Goal: Obtain resource: Download file/media

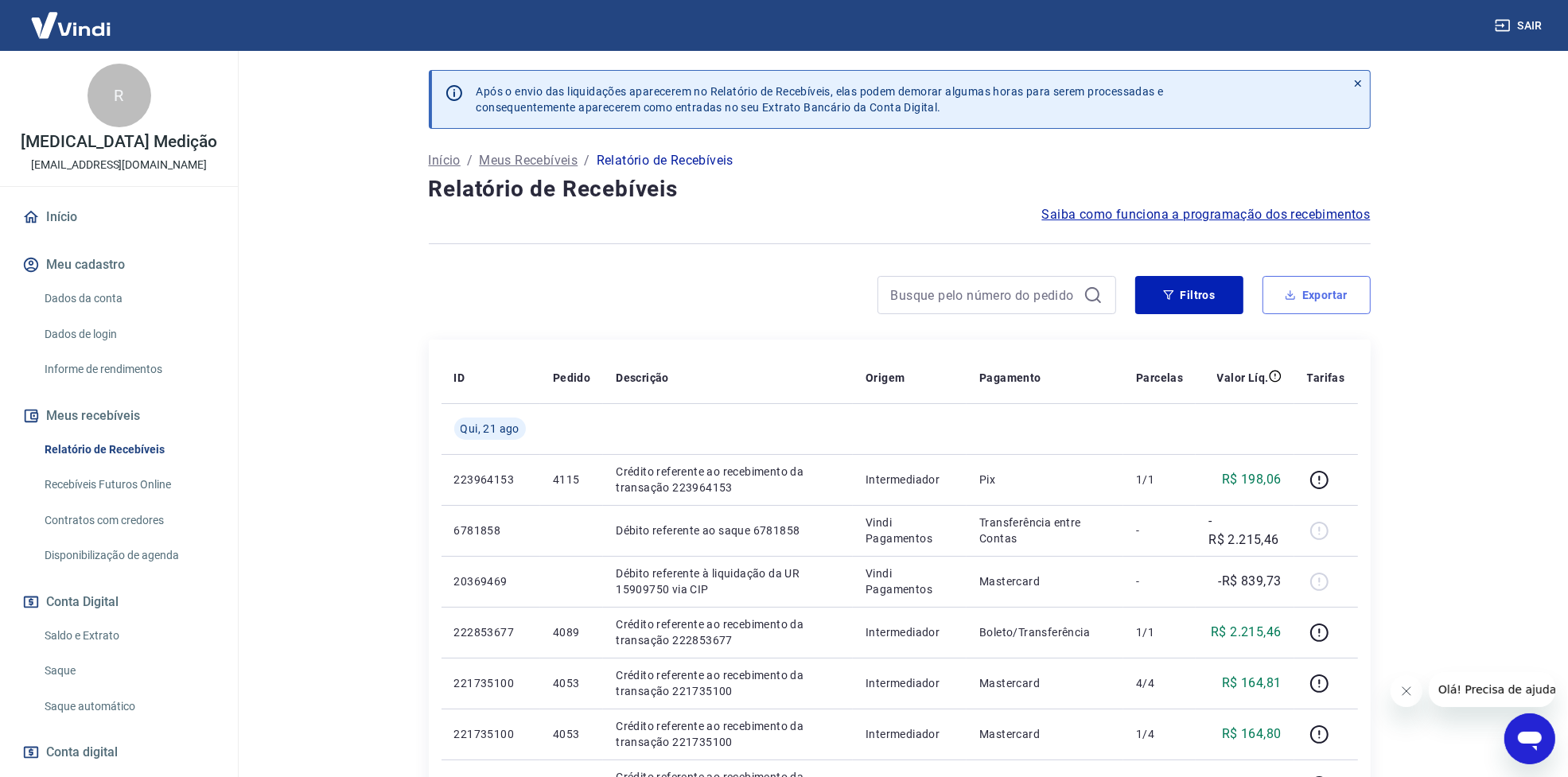
click at [1307, 300] on button "Exportar" at bounding box center [1317, 295] width 108 height 38
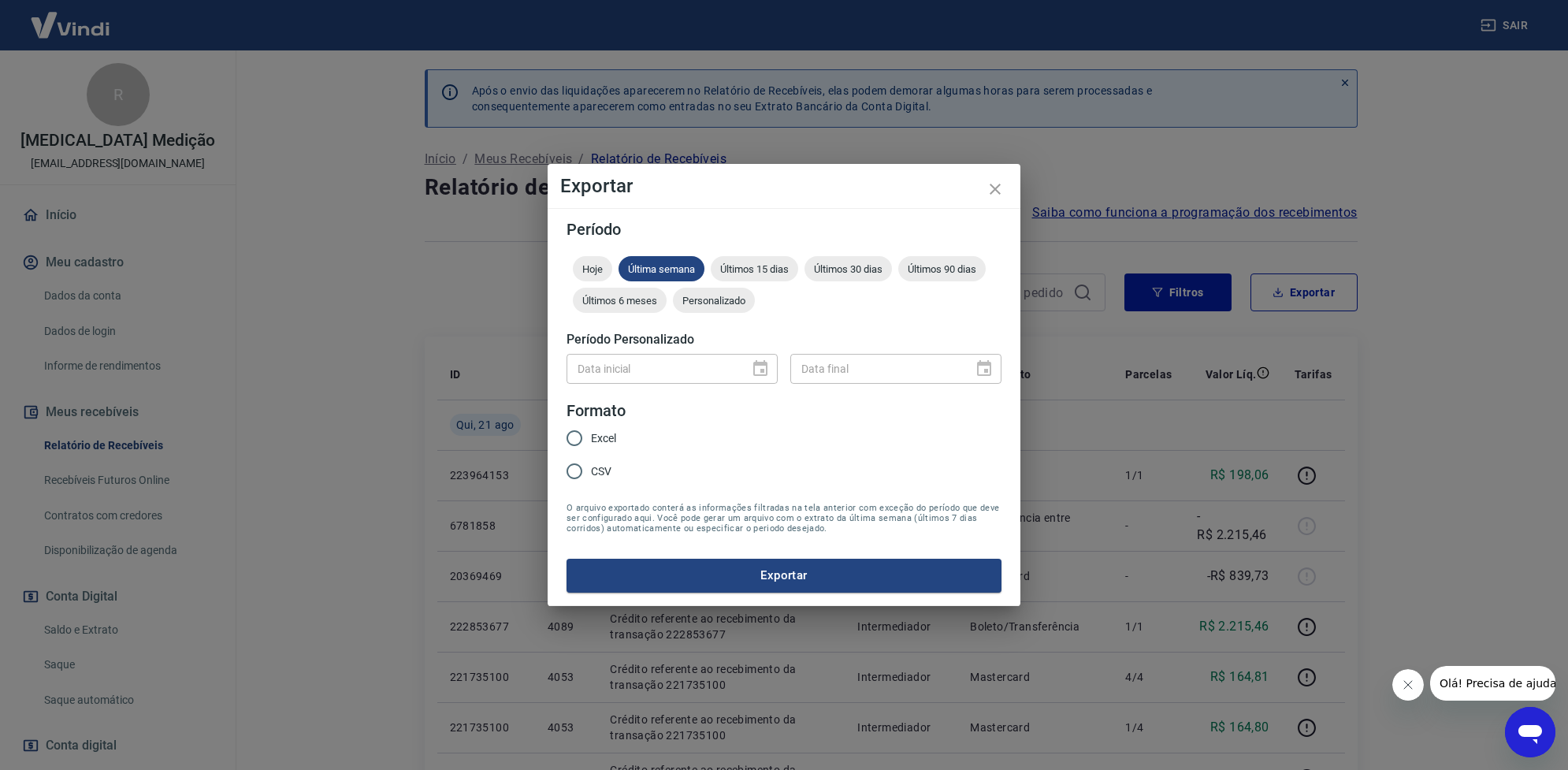
click at [616, 432] on span "Excel" at bounding box center [603, 439] width 25 height 17
click at [591, 432] on input "Excel" at bounding box center [574, 437] width 33 height 33
radio input "true"
click at [730, 589] on button "Exportar" at bounding box center [783, 575] width 435 height 33
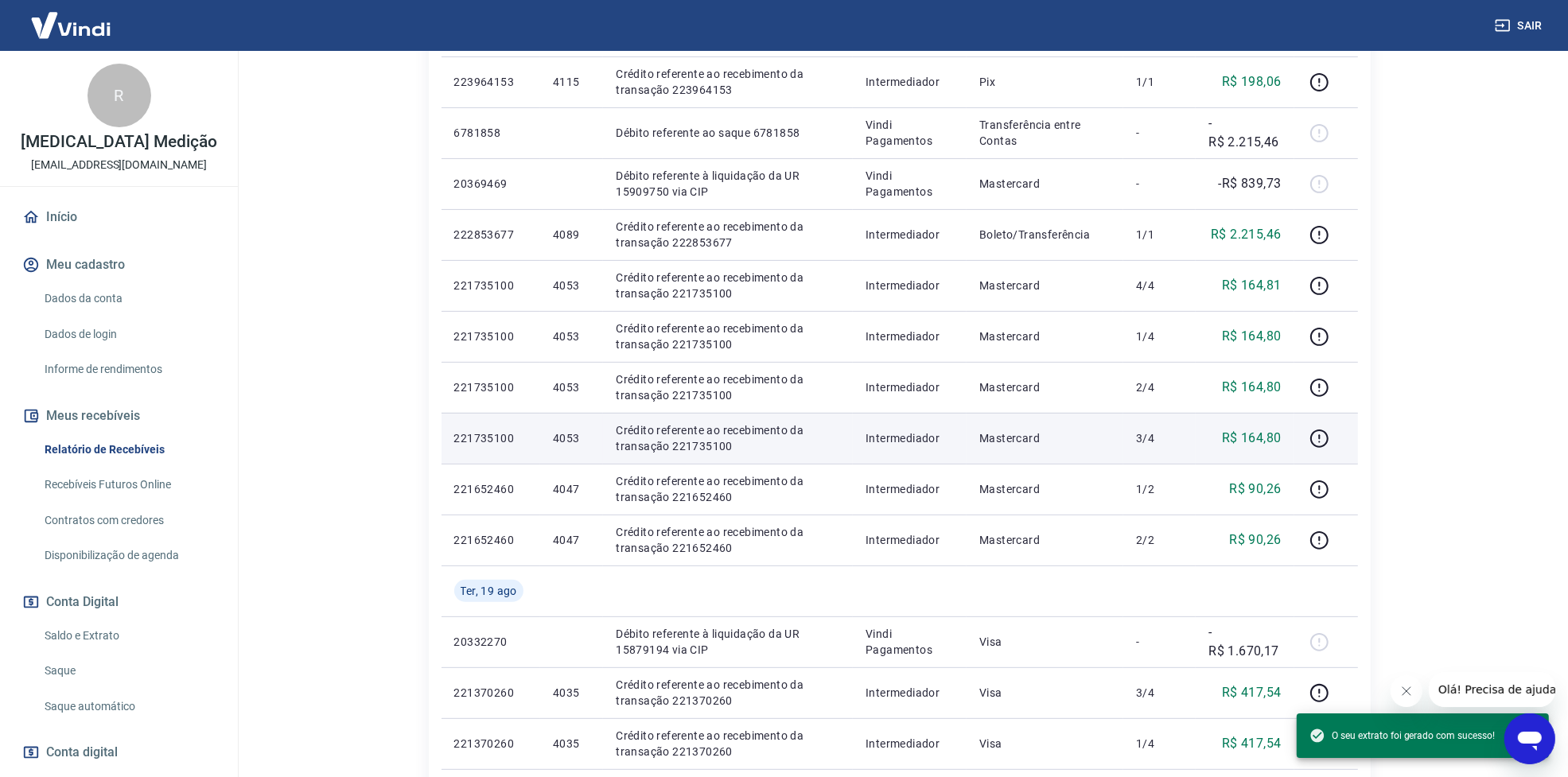
scroll to position [199, 0]
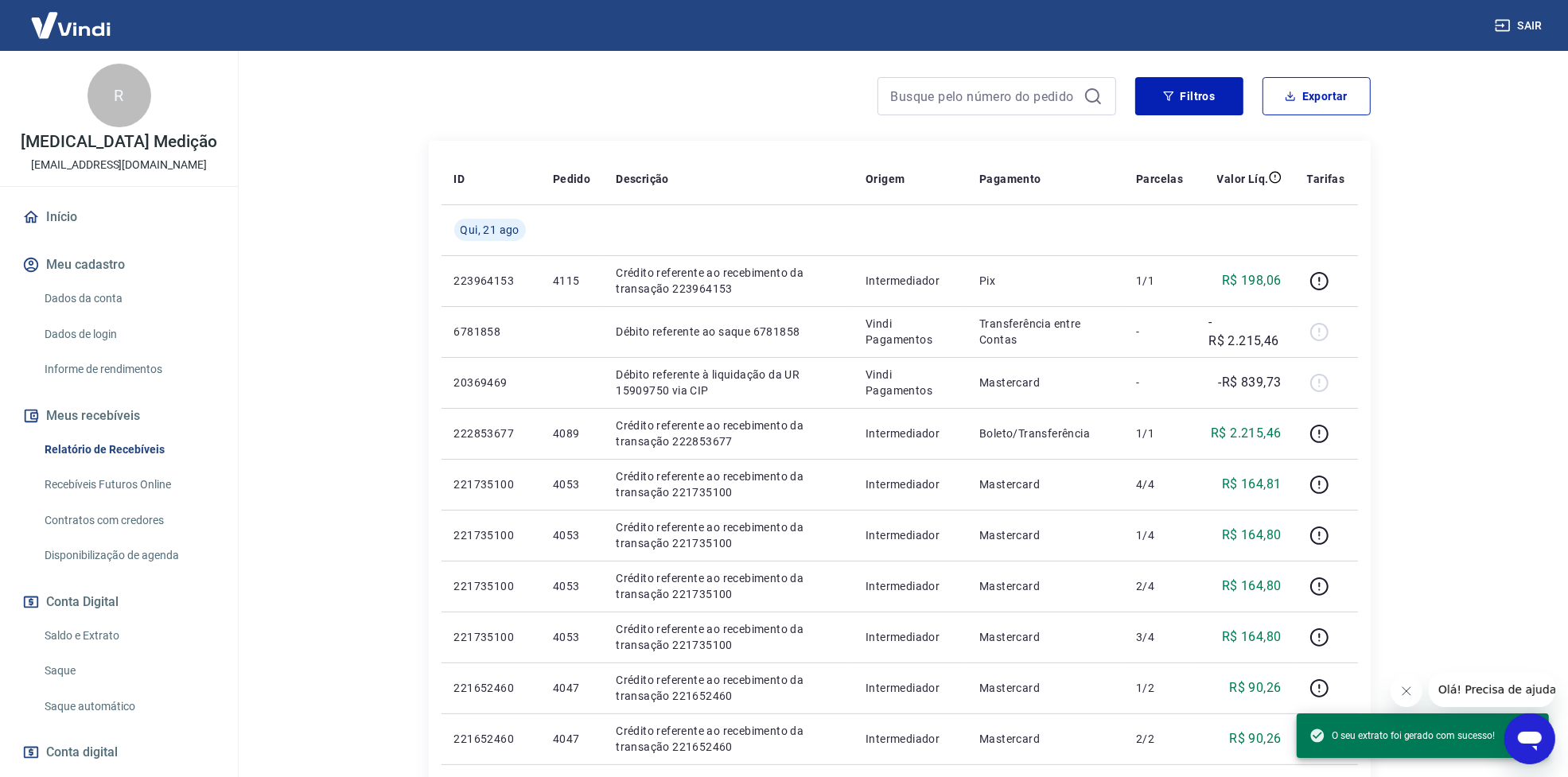
click at [1469, 293] on main "Após o envio das liquidações aparecerem no Relatório de Recebíveis, elas podem …" at bounding box center [899, 215] width 1337 height 726
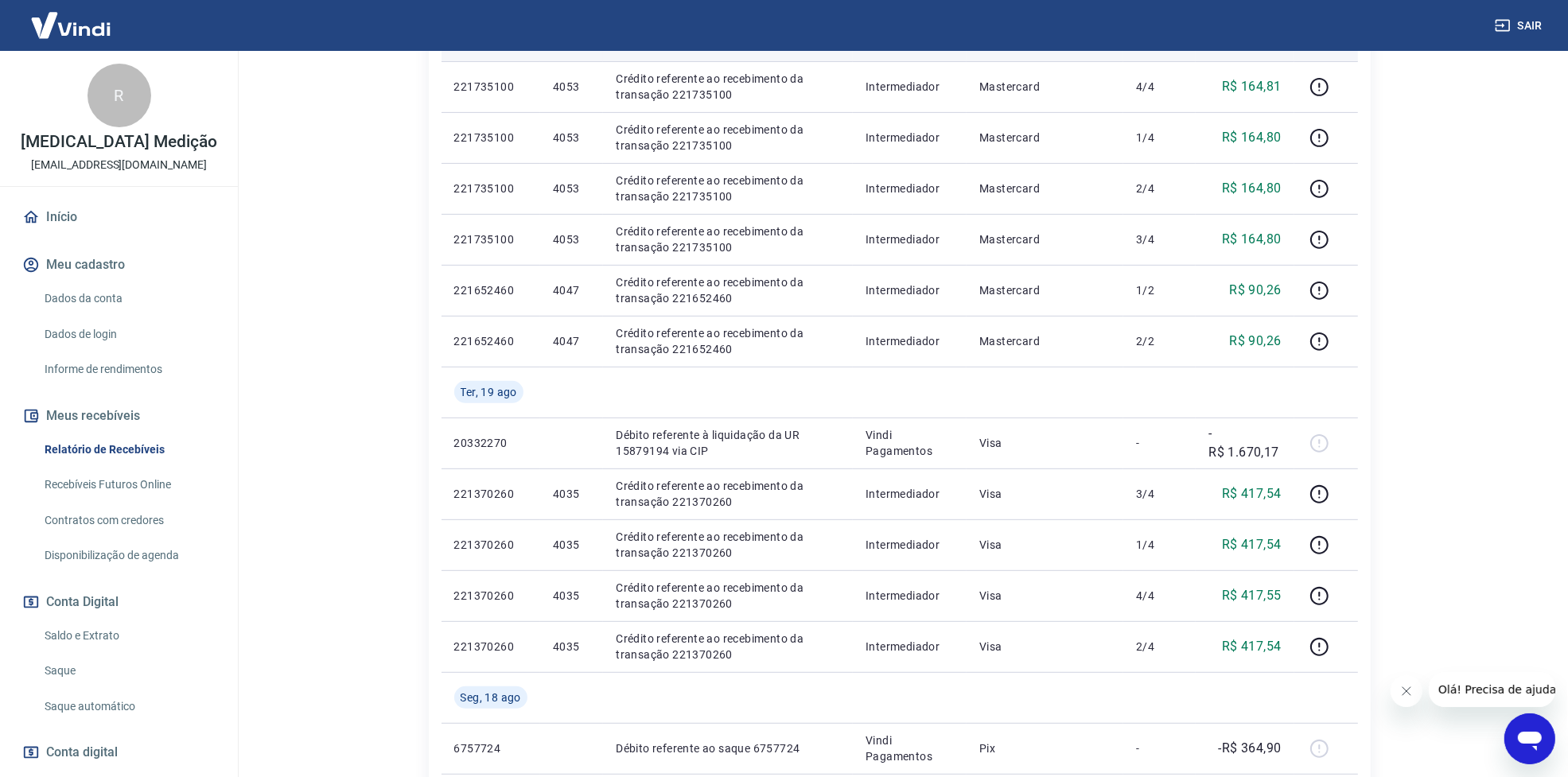
scroll to position [895, 0]
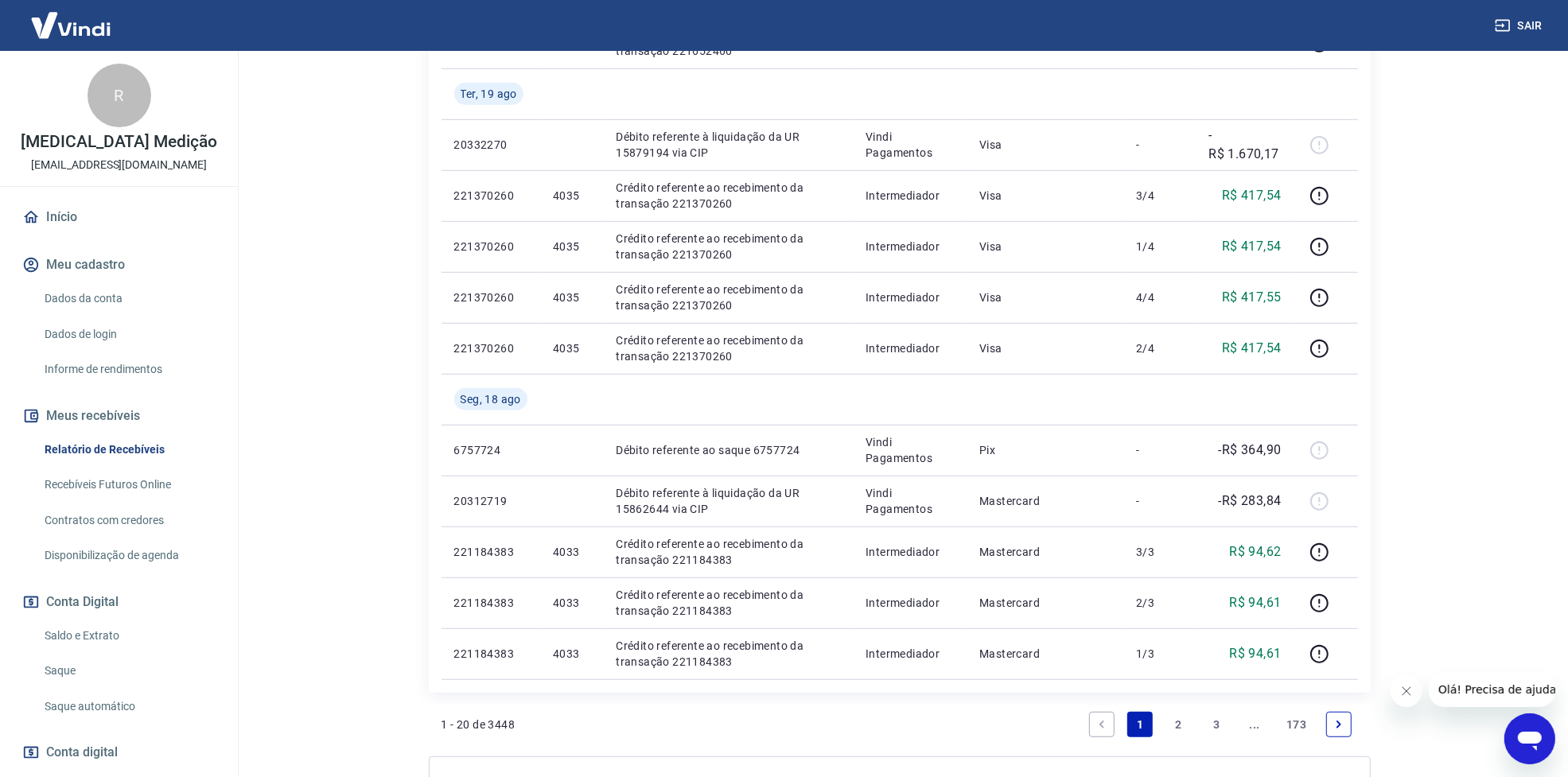
click at [1178, 728] on link "2" at bounding box center [1179, 725] width 26 height 26
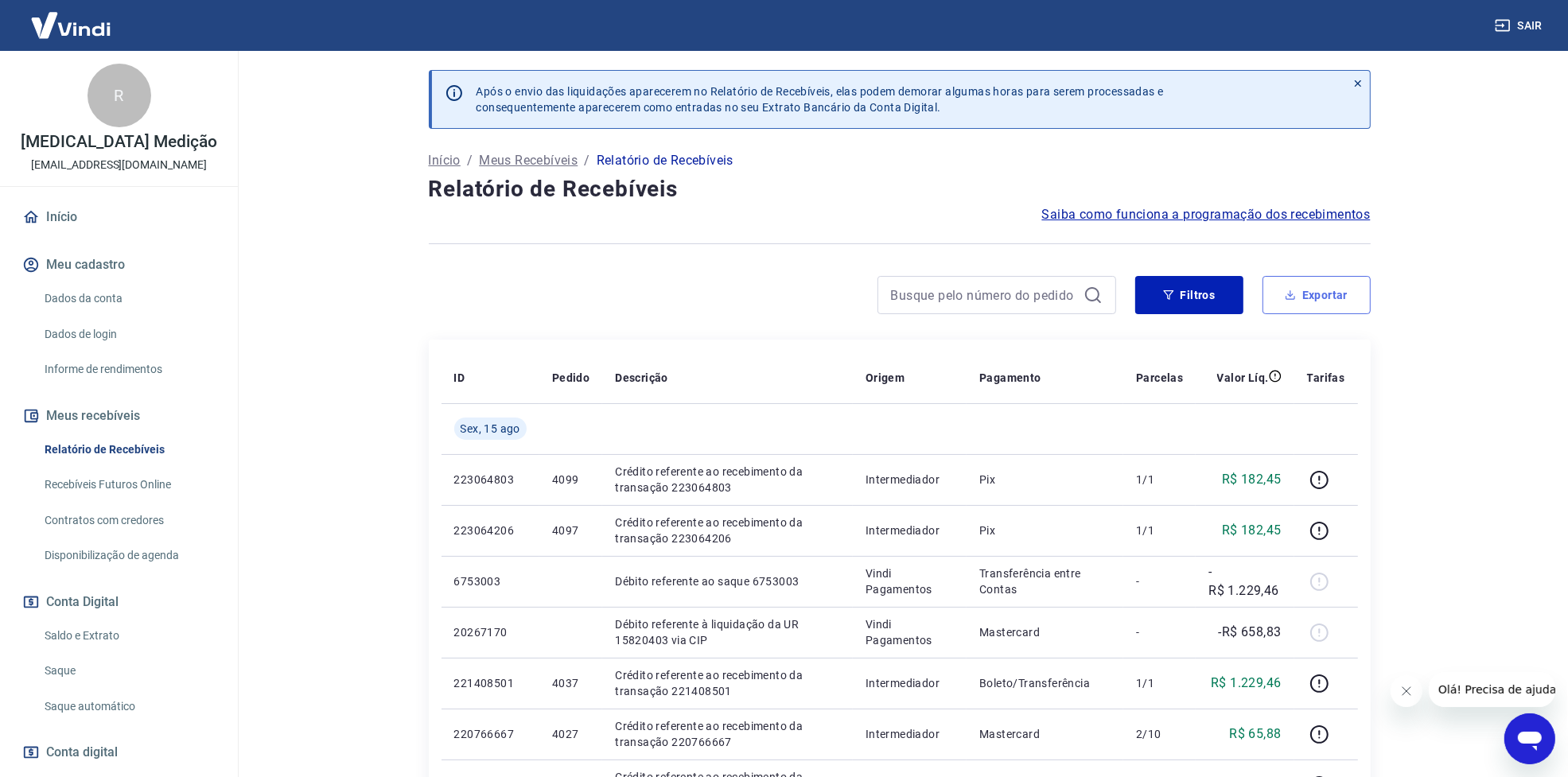
click at [1331, 280] on button "Exportar" at bounding box center [1317, 295] width 108 height 38
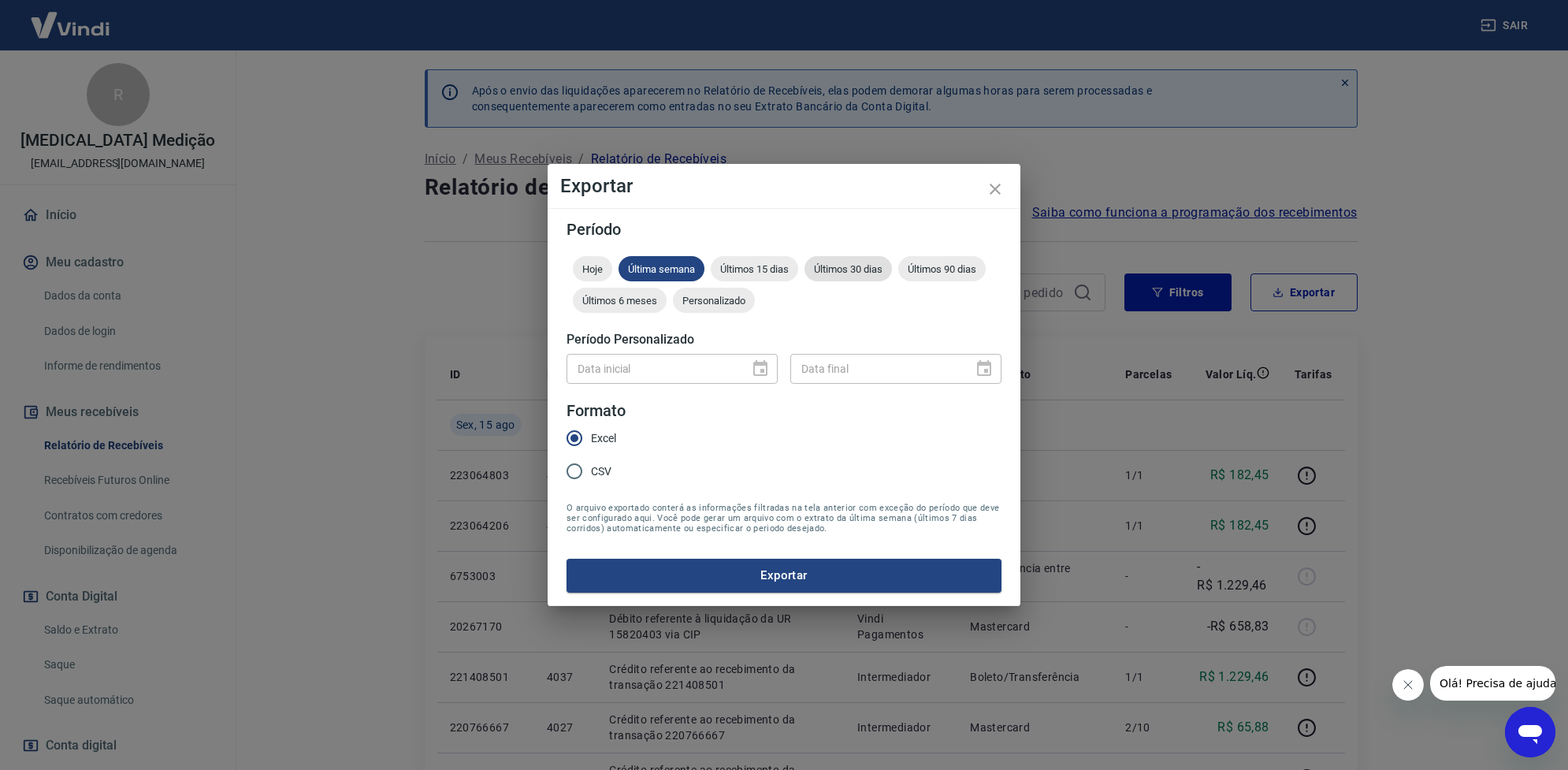
click at [859, 270] on span "Últimos 30 dias" at bounding box center [848, 269] width 88 height 12
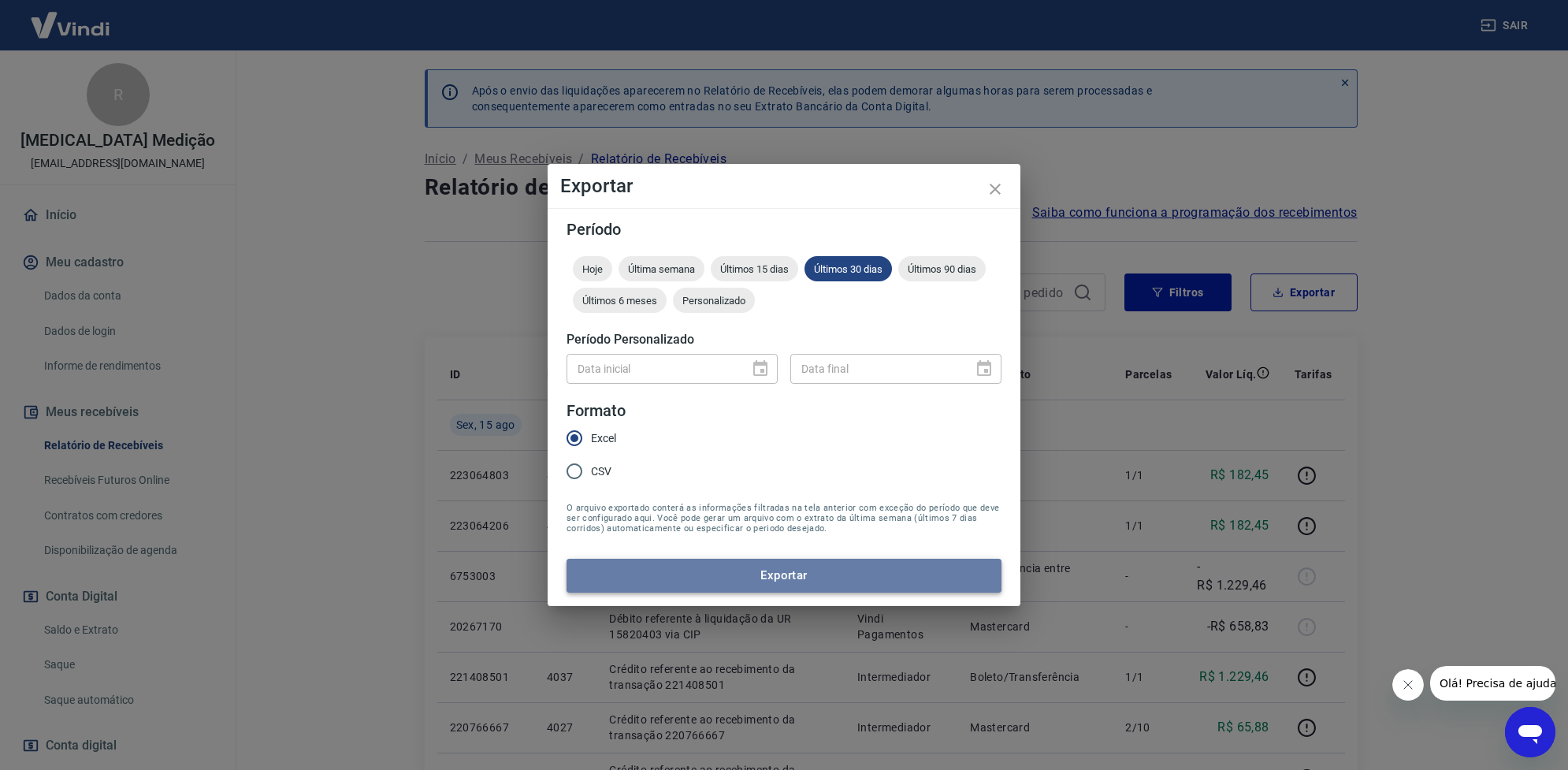
click at [781, 580] on button "Exportar" at bounding box center [783, 575] width 435 height 33
